Goal: Find specific page/section: Find specific page/section

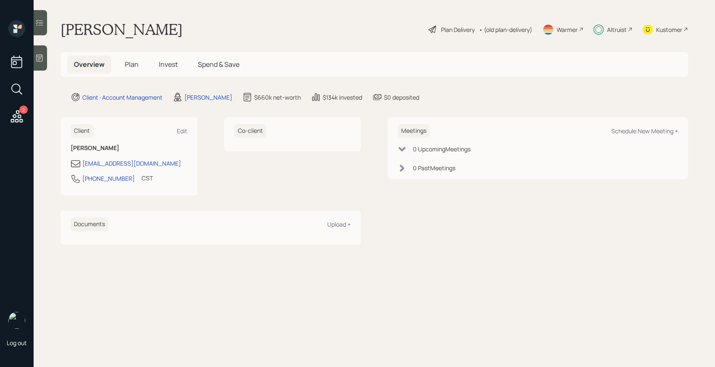
click at [171, 63] on span "Invest" at bounding box center [168, 64] width 19 height 9
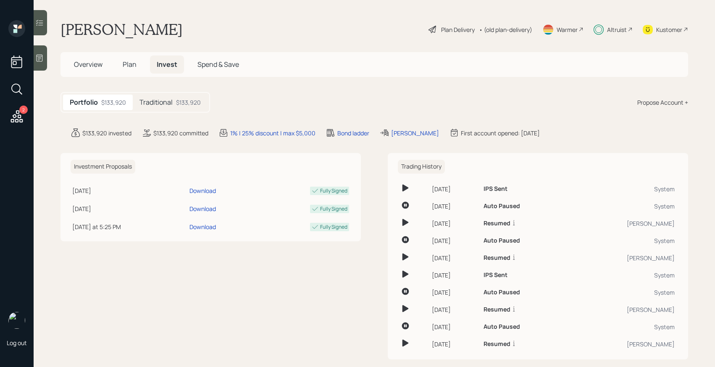
click at [162, 107] on div "Traditional $133,920" at bounding box center [170, 103] width 75 height 16
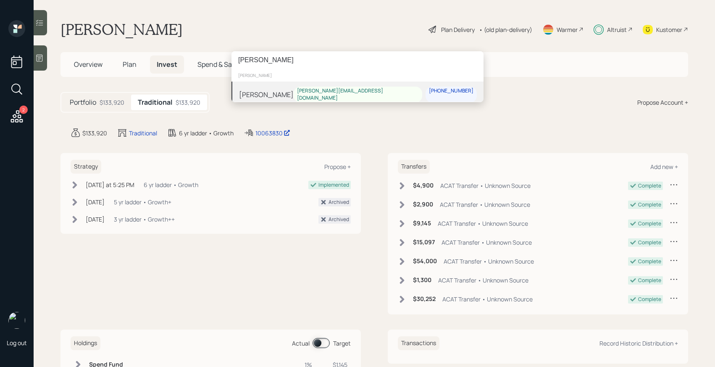
type input "keo tai"
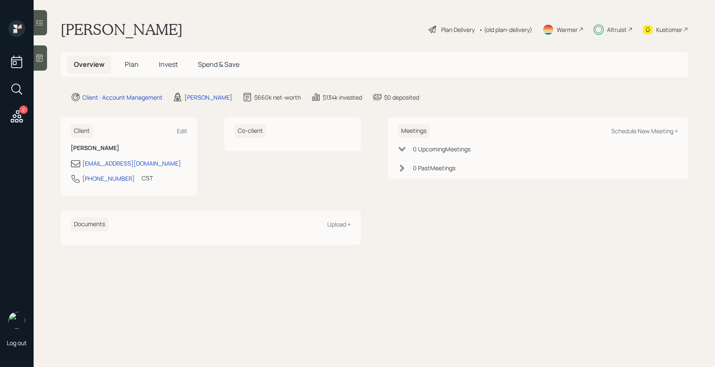
click at [40, 32] on div at bounding box center [40, 22] width 13 height 25
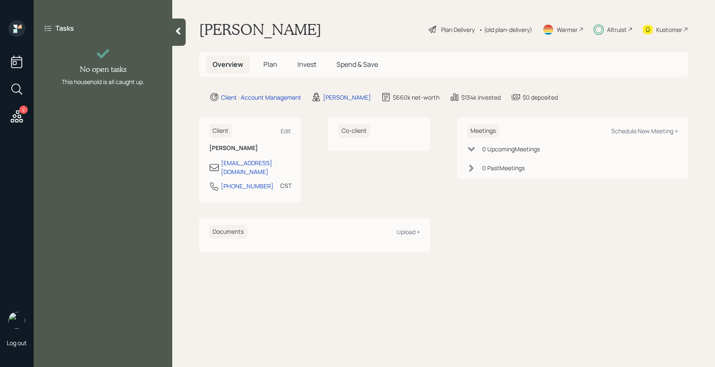
click at [190, 104] on main "[PERSON_NAME] Plan Delivery • (old plan-delivery) Warmer Altruist Kustomer Over…" at bounding box center [443, 183] width 543 height 367
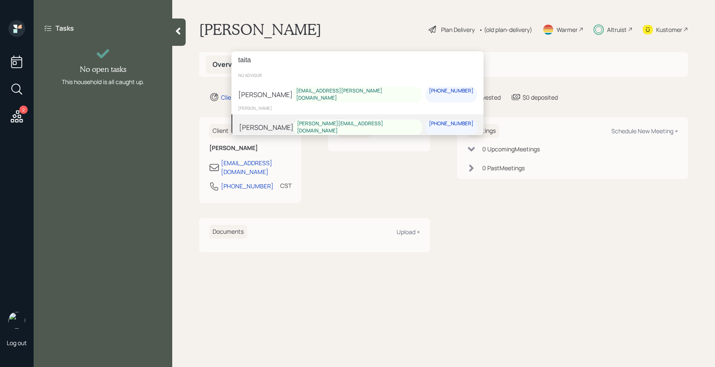
type input "taita"
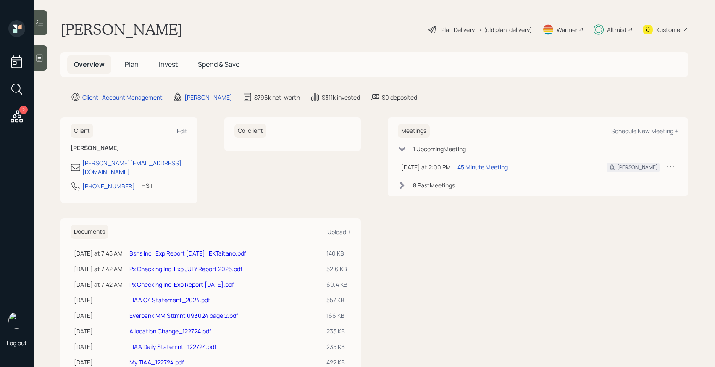
click at [40, 22] on icon at bounding box center [39, 22] width 8 height 8
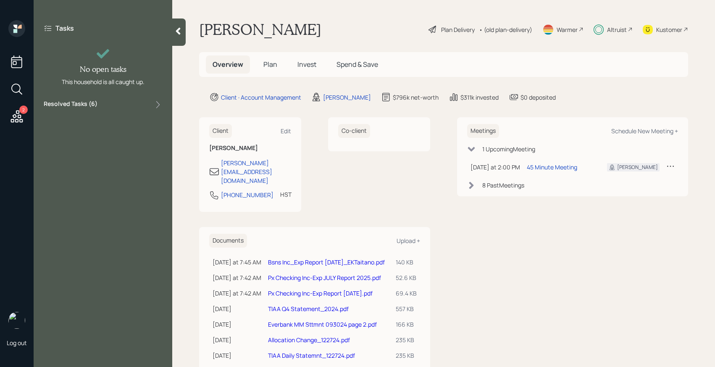
click at [84, 108] on label "Resolved Tasks ( 6 )" at bounding box center [71, 105] width 54 height 10
